Goal: Task Accomplishment & Management: Use online tool/utility

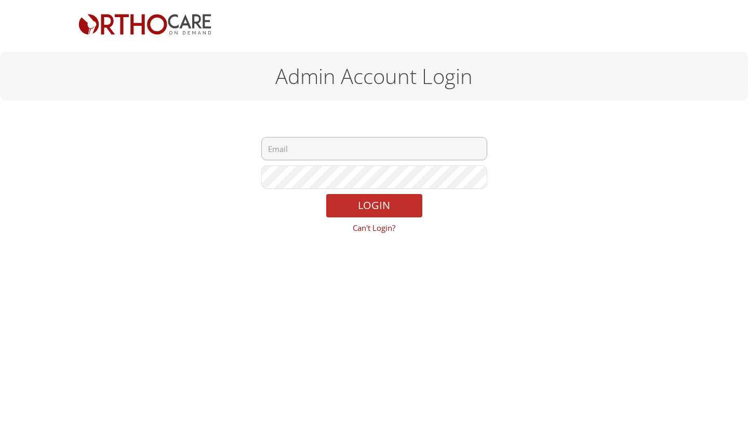
type input "tjgroganmd@orthocareondemand.com"
click at [368, 205] on button "LOGIN" at bounding box center [374, 205] width 96 height 23
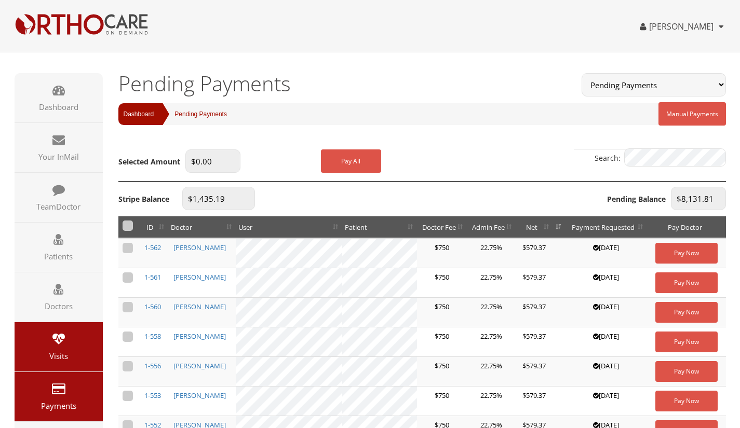
click at [55, 332] on link "Visits" at bounding box center [59, 346] width 88 height 49
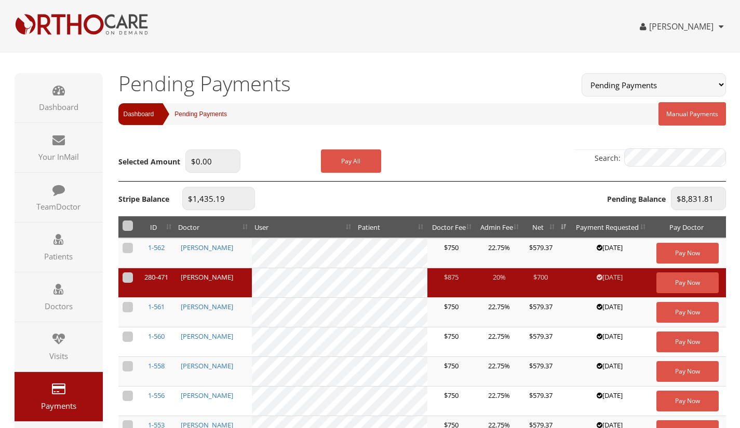
click at [126, 276] on label at bounding box center [128, 278] width 10 height 10
checkbox input "true"
type input "$700.00"
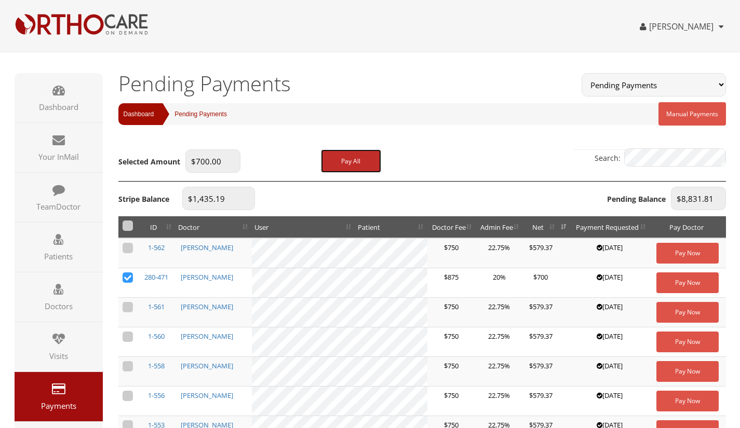
click at [350, 158] on button "Pay All" at bounding box center [351, 161] width 60 height 23
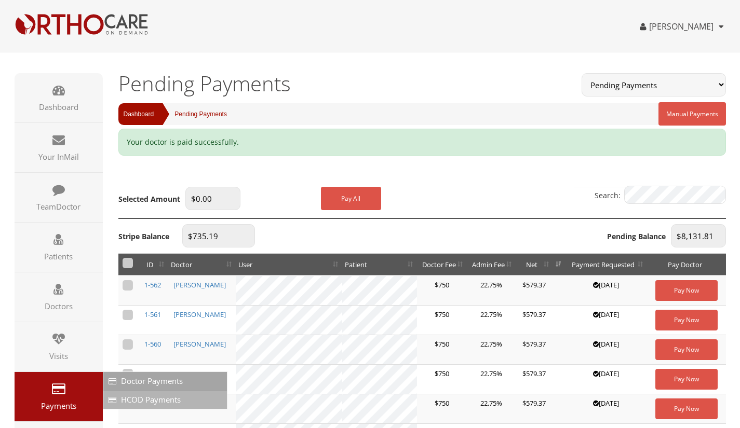
click at [139, 394] on link "HCOD Payments" at bounding box center [165, 400] width 124 height 18
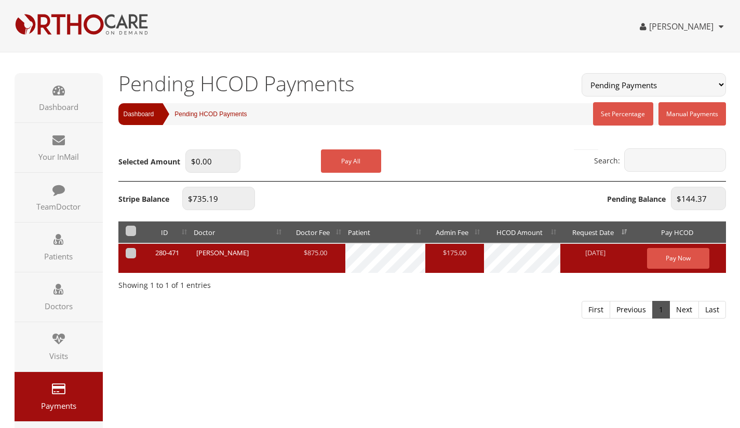
click at [129, 251] on label at bounding box center [131, 253] width 10 height 10
checkbox input "true"
type input "$144.37"
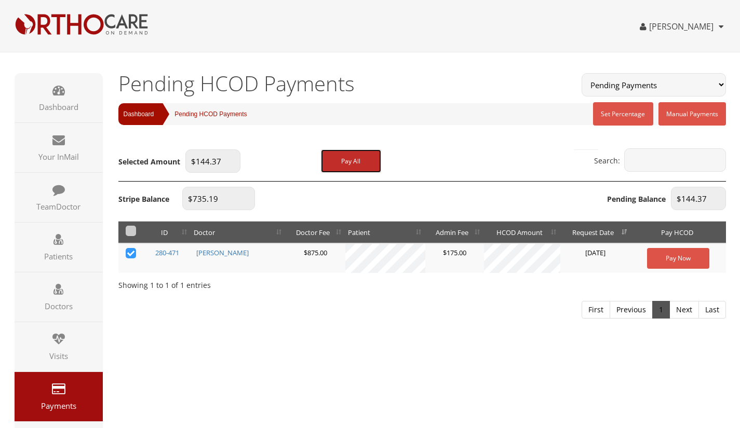
click at [347, 163] on button "Pay All" at bounding box center [351, 161] width 60 height 23
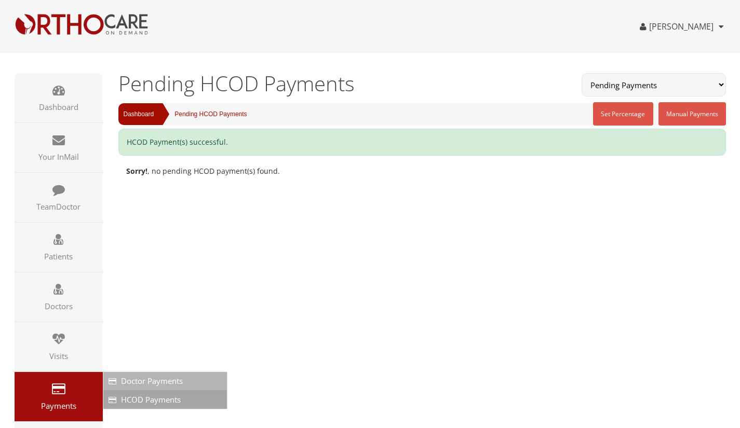
click at [145, 378] on span "Doctor Payments" at bounding box center [152, 381] width 62 height 10
